Goal: Information Seeking & Learning: Find contact information

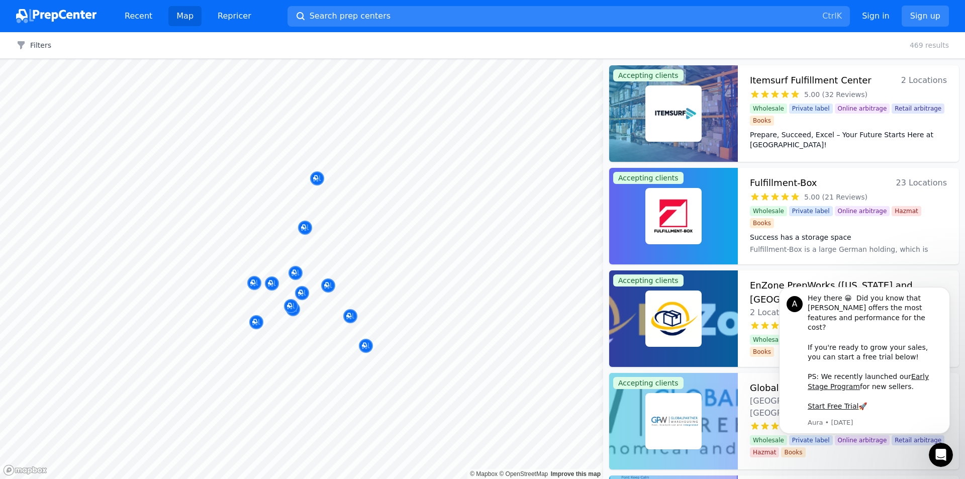
click at [298, 322] on div at bounding box center [324, 319] width 193 height 8
click at [291, 333] on div at bounding box center [332, 334] width 193 height 8
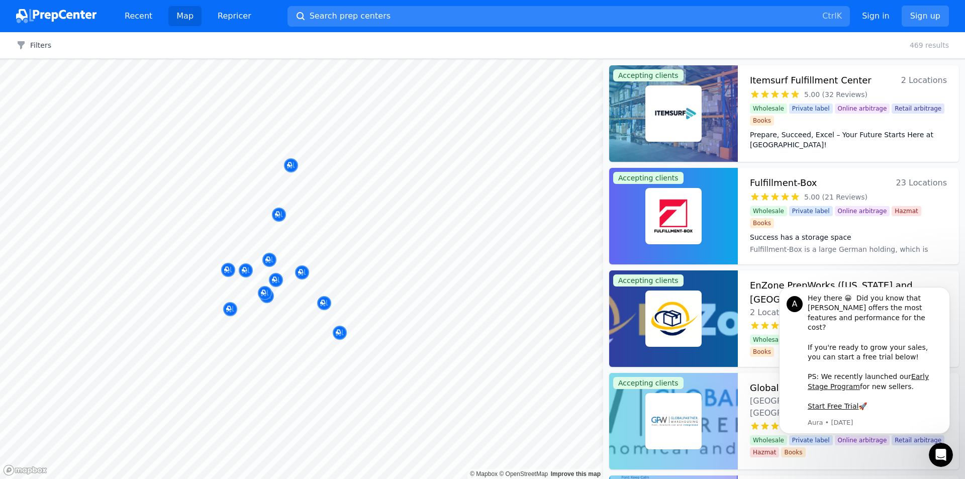
click at [285, 305] on div at bounding box center [313, 304] width 193 height 8
click at [269, 299] on div "Map marker" at bounding box center [265, 293] width 14 height 14
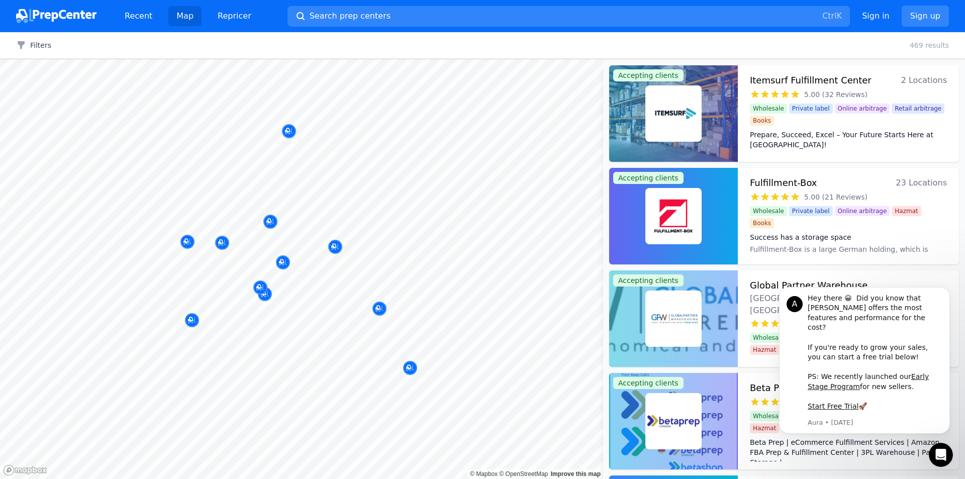
click at [256, 286] on div at bounding box center [264, 283] width 193 height 8
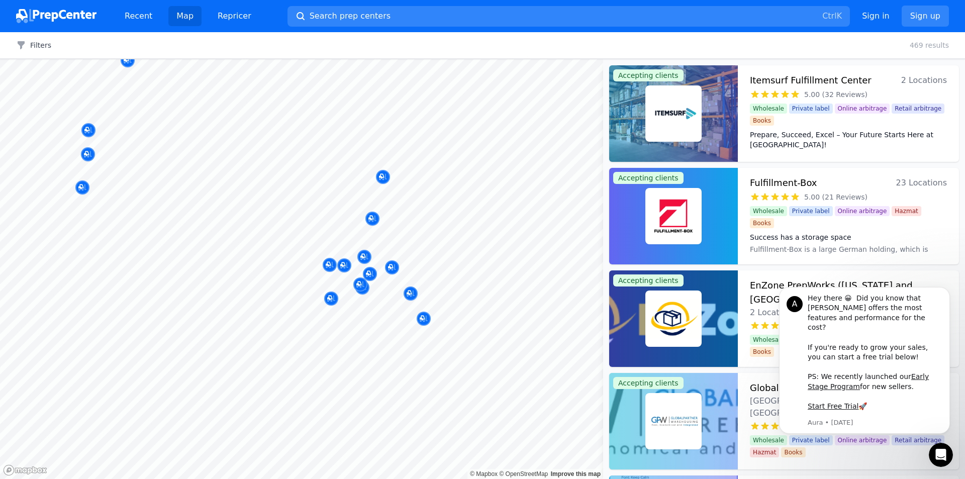
click at [315, 294] on body "Recent Map Repricer Search prep centers Ctrl K Open main menu Sign in Sign up F…" at bounding box center [482, 239] width 965 height 479
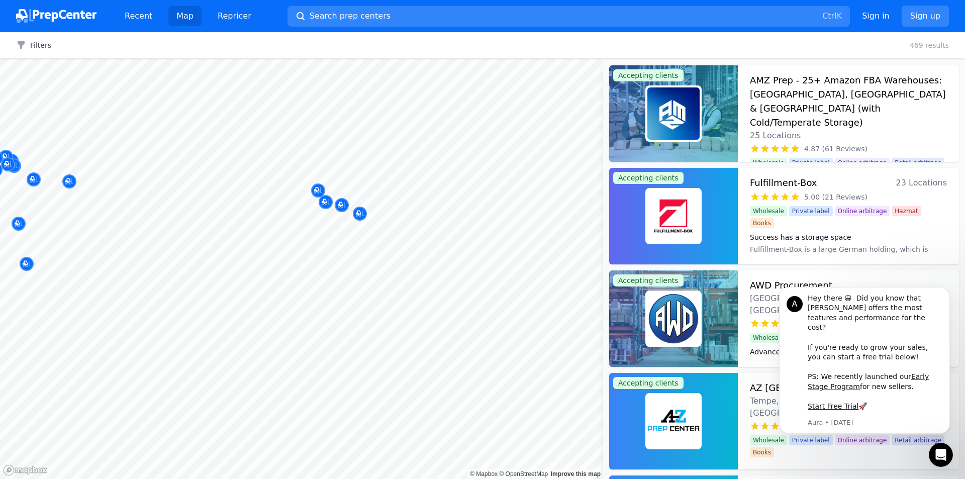
click at [315, 191] on div at bounding box center [359, 193] width 193 height 8
drag, startPoint x: 315, startPoint y: 190, endPoint x: 291, endPoint y: 194, distance: 24.5
click at [291, 194] on div at bounding box center [359, 193] width 193 height 8
click at [320, 191] on div at bounding box center [359, 193] width 193 height 8
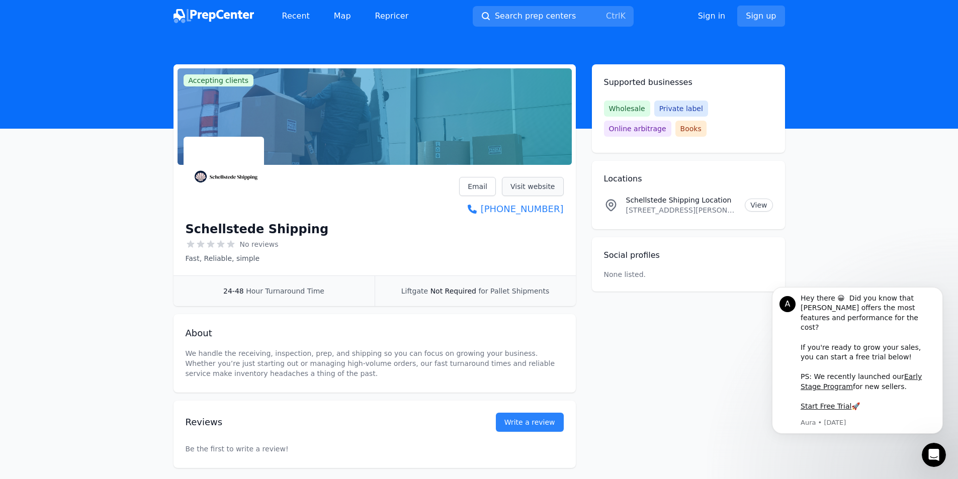
click at [544, 182] on link "Visit website" at bounding box center [533, 186] width 62 height 19
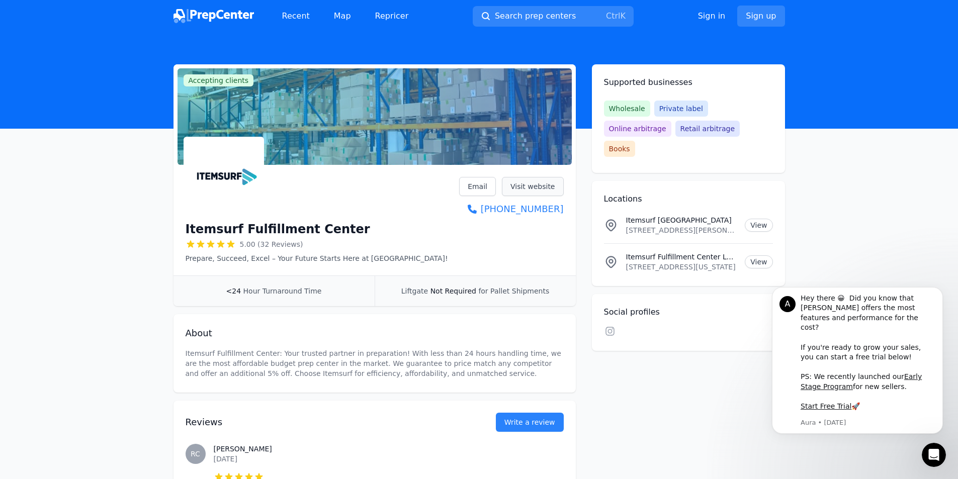
click at [537, 186] on link "Visit website" at bounding box center [533, 186] width 62 height 19
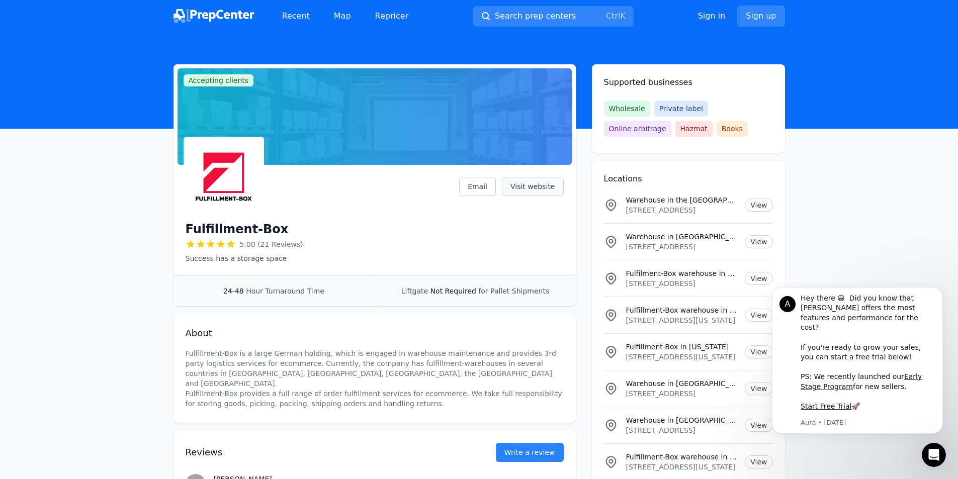
click at [539, 184] on link "Visit website" at bounding box center [533, 186] width 62 height 19
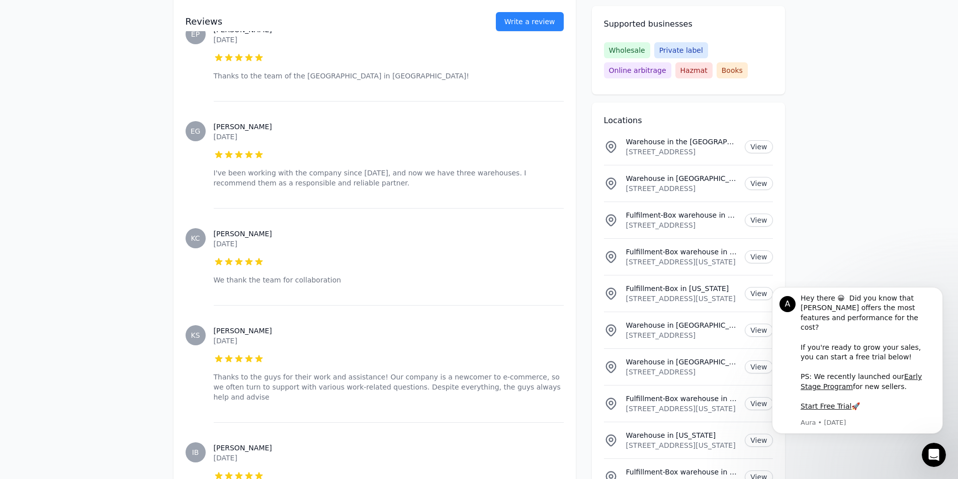
scroll to position [855, 0]
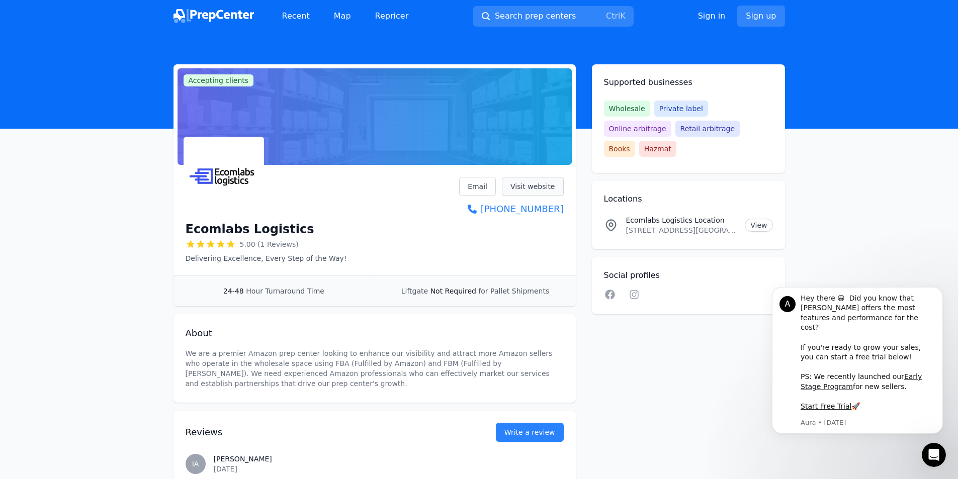
click at [536, 188] on link "Visit website" at bounding box center [533, 186] width 62 height 19
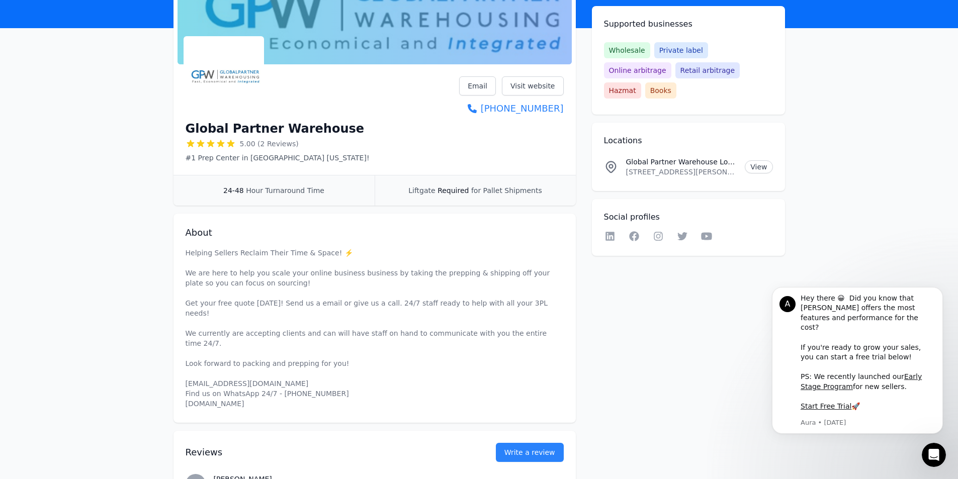
scroll to position [151, 0]
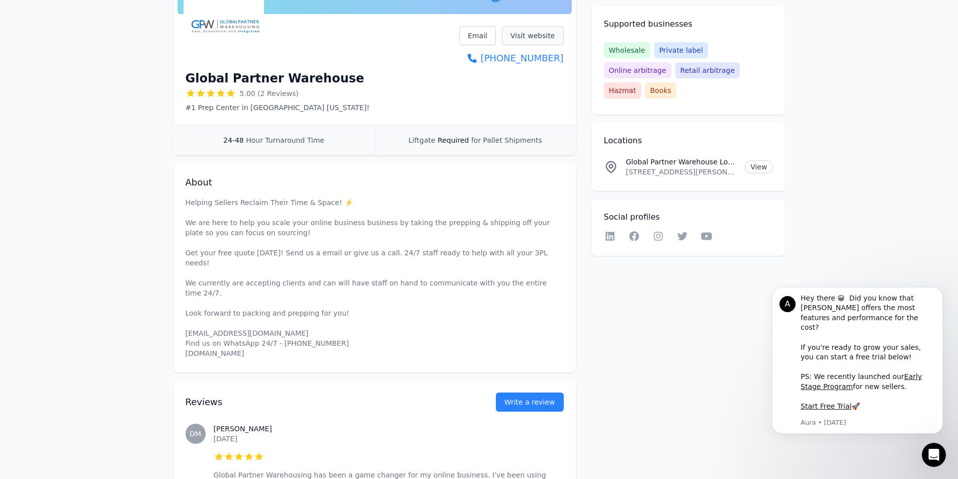
click at [533, 32] on link "Visit website" at bounding box center [533, 35] width 62 height 19
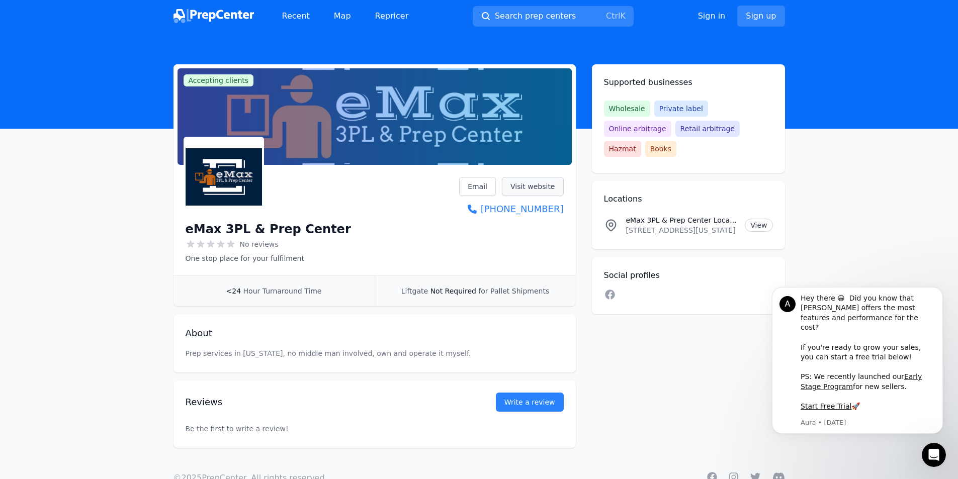
click at [547, 188] on link "Visit website" at bounding box center [533, 186] width 62 height 19
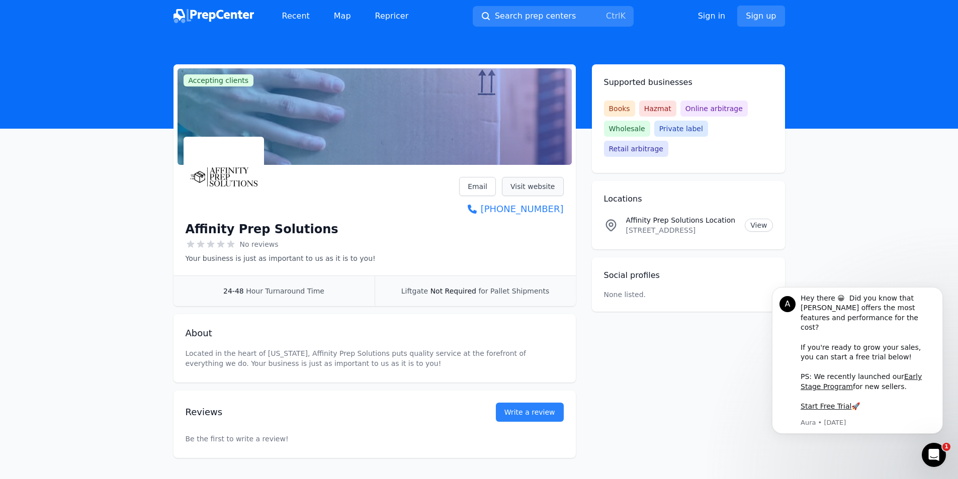
click at [554, 186] on link "Visit website" at bounding box center [533, 186] width 62 height 19
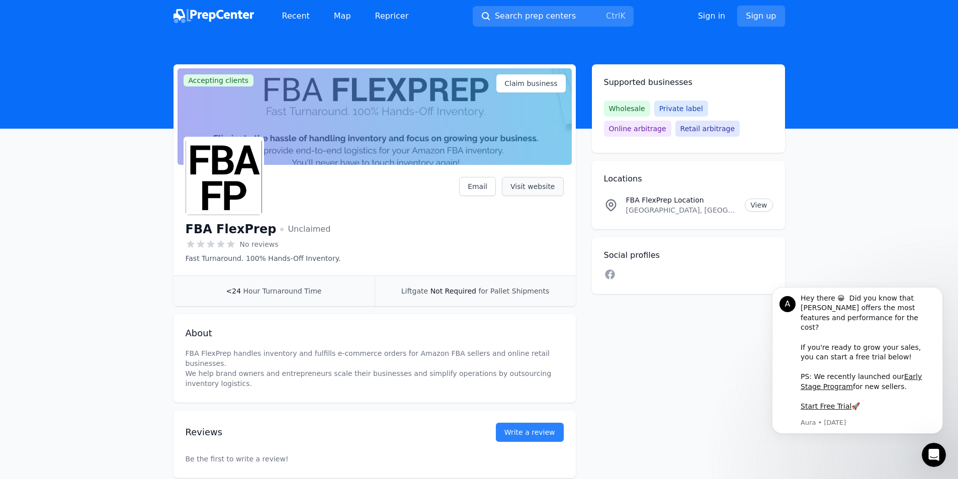
click at [537, 186] on link "Visit website" at bounding box center [533, 186] width 62 height 19
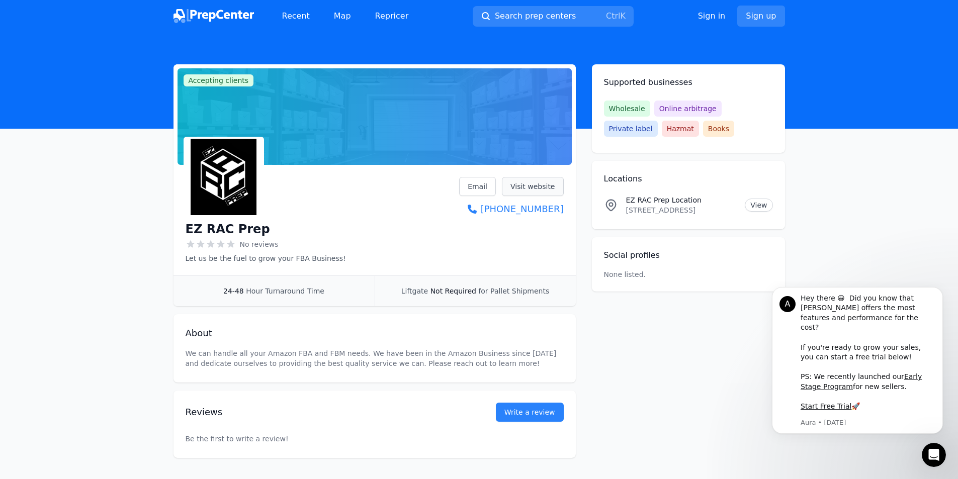
click at [539, 189] on link "Visit website" at bounding box center [533, 186] width 62 height 19
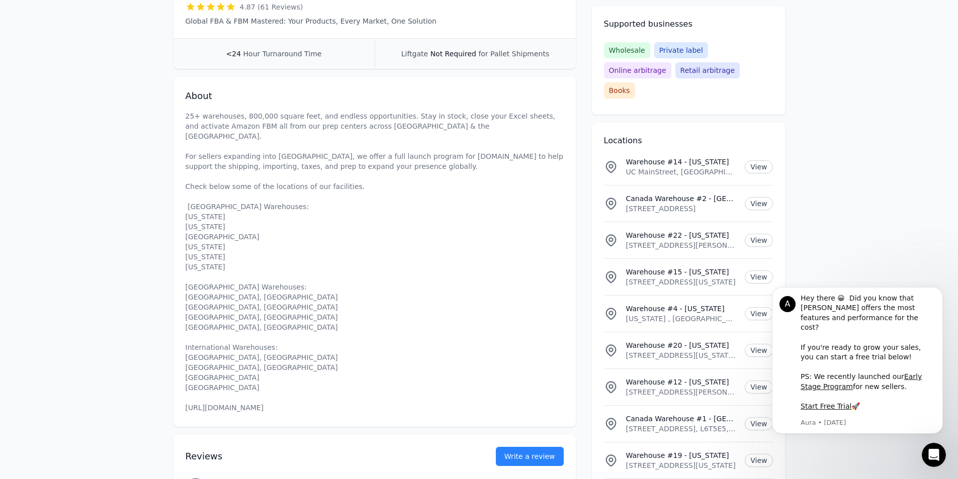
scroll to position [452, 0]
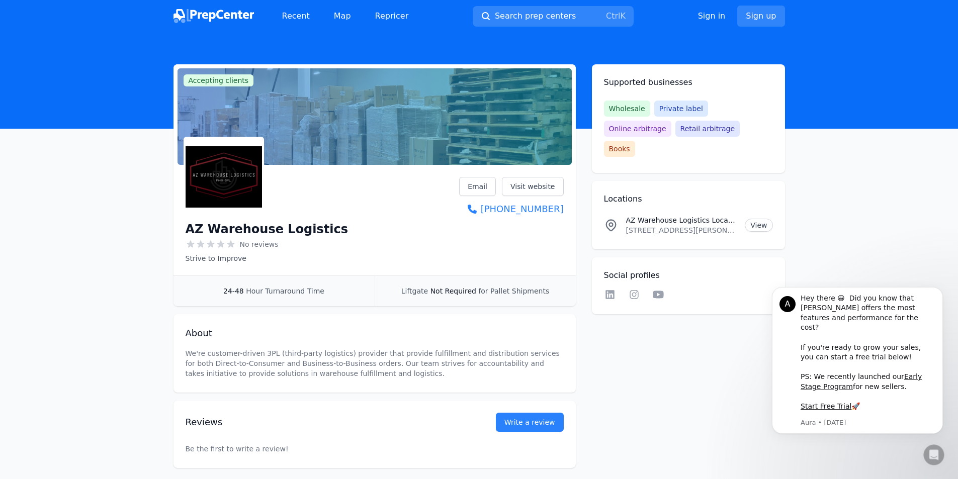
scroll to position [49, 0]
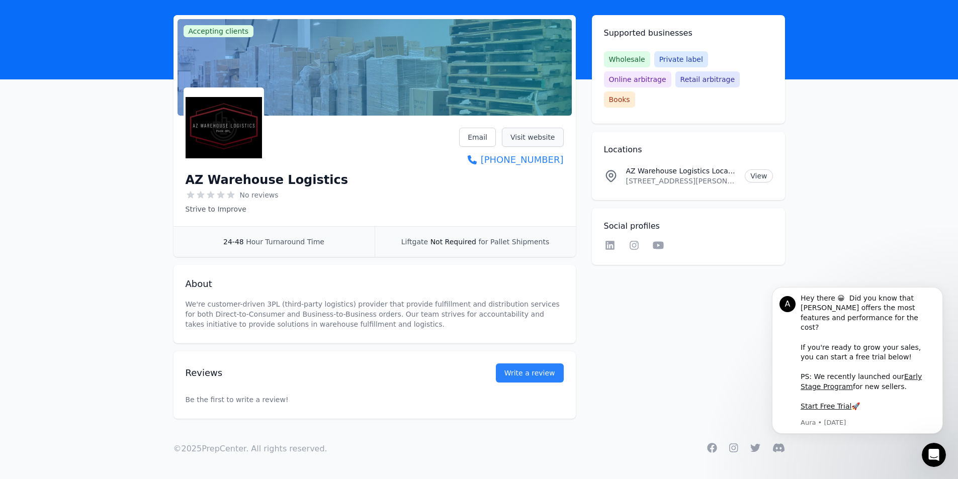
click at [530, 136] on link "Visit website" at bounding box center [533, 137] width 62 height 19
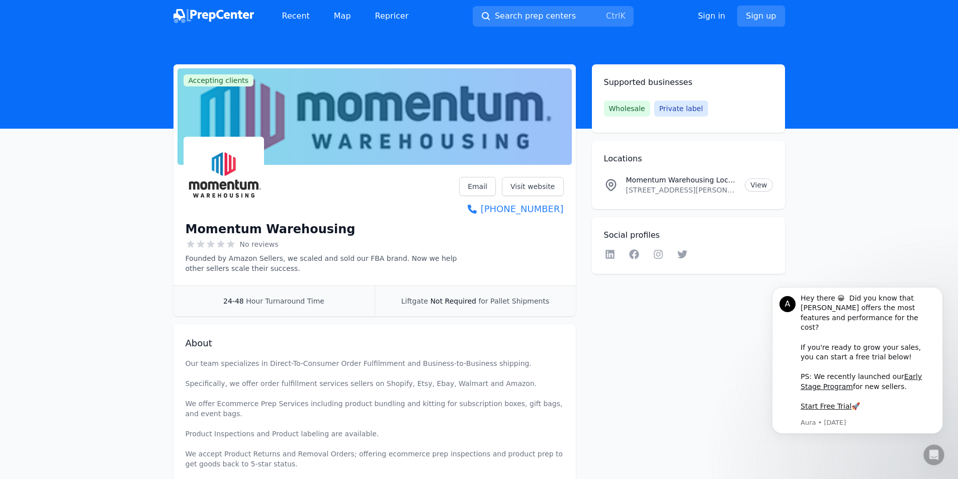
scroll to position [140, 0]
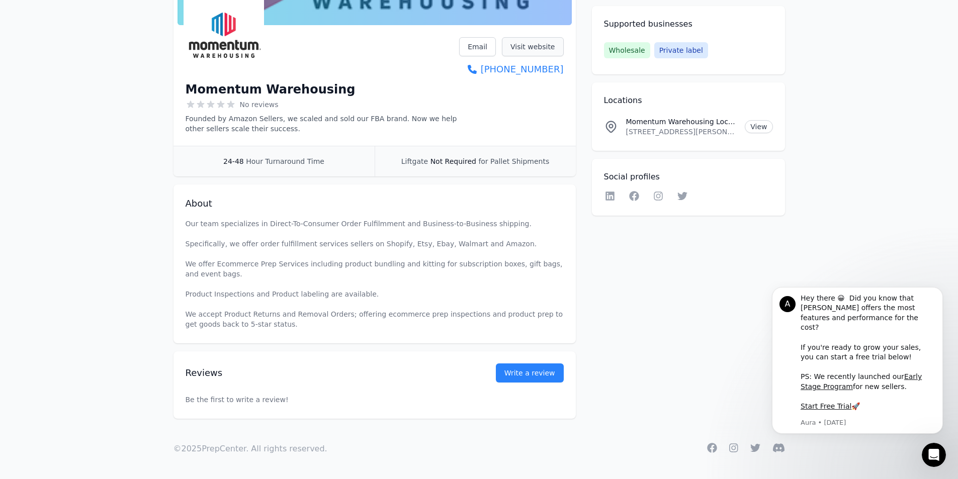
click at [531, 44] on link "Visit website" at bounding box center [533, 46] width 62 height 19
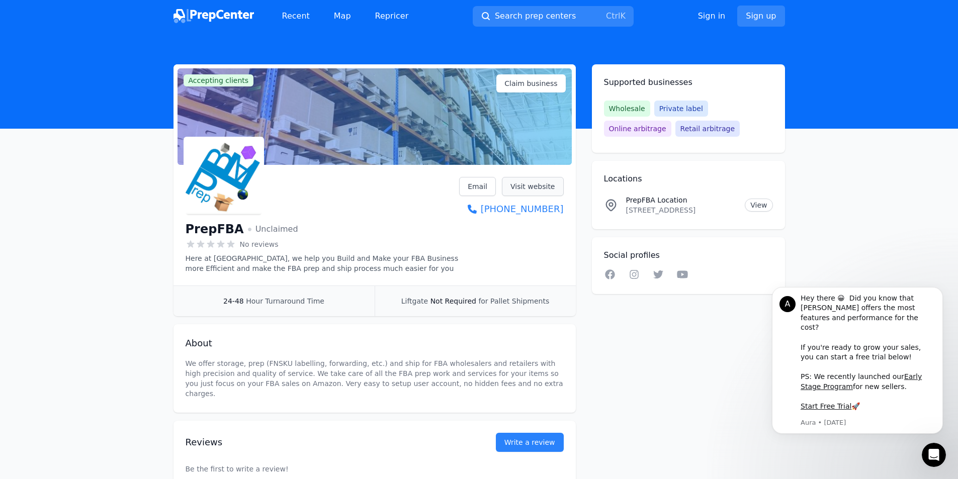
click at [539, 187] on link "Visit website" at bounding box center [533, 186] width 62 height 19
